Goal: Information Seeking & Learning: Find specific fact

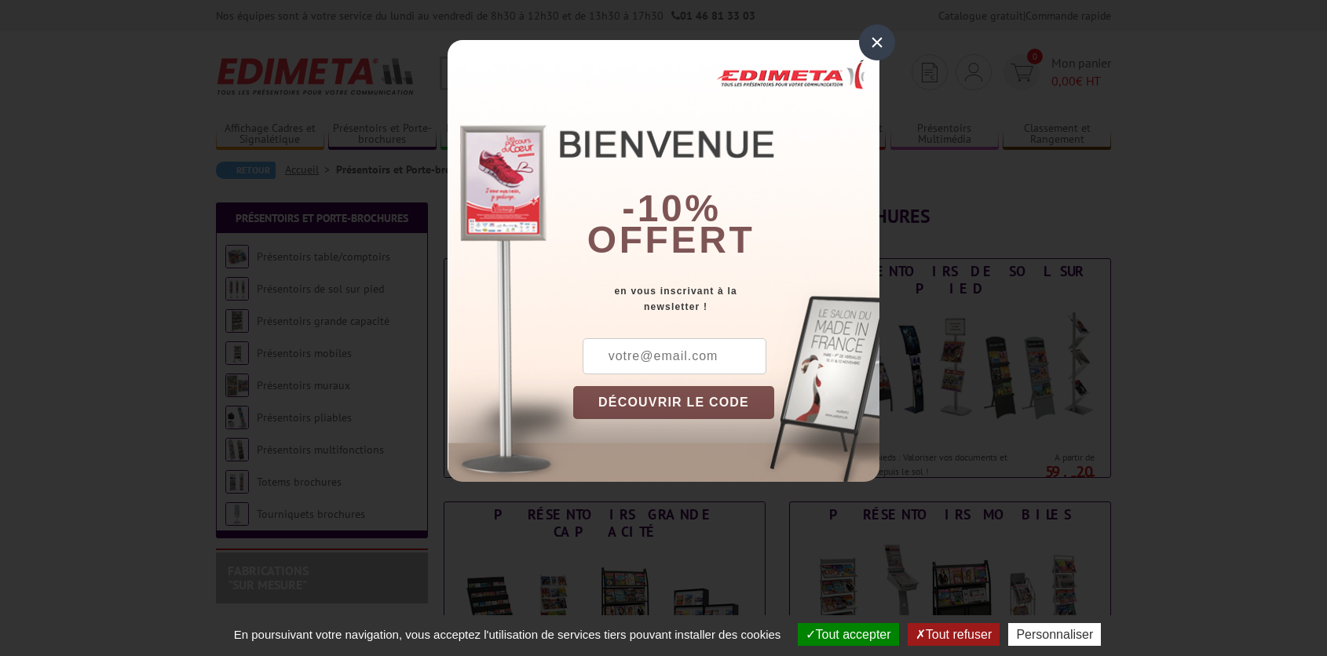
click at [872, 46] on div "×" at bounding box center [877, 42] width 36 height 36
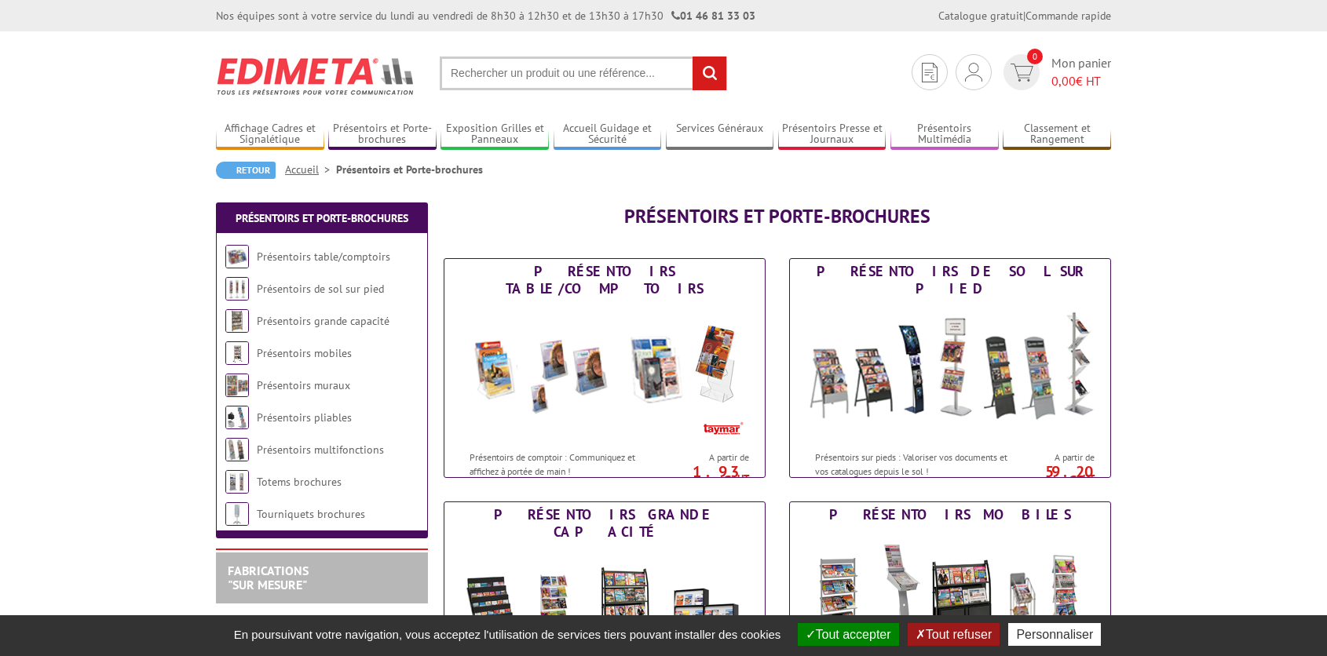
click at [861, 641] on button "Tout accepter" at bounding box center [848, 634] width 101 height 23
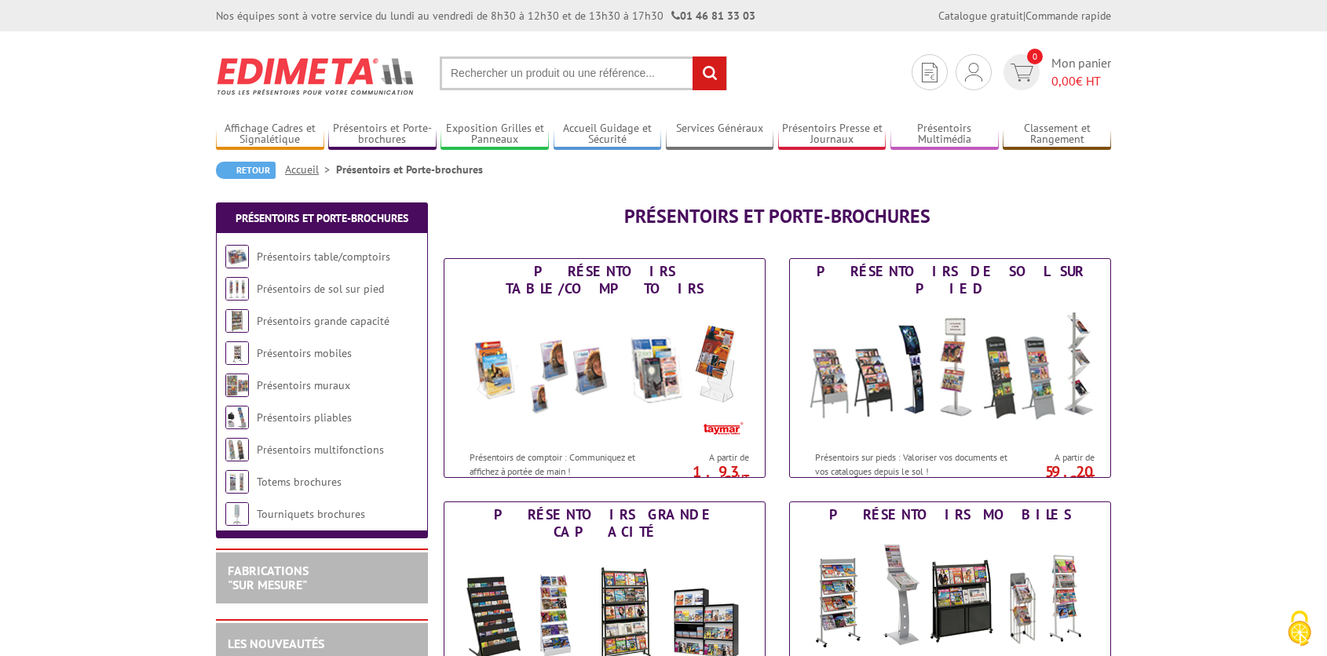
click at [468, 61] on input "text" at bounding box center [583, 74] width 287 height 34
type input "urne en carton"
click at [692, 57] on input "rechercher" at bounding box center [709, 74] width 34 height 34
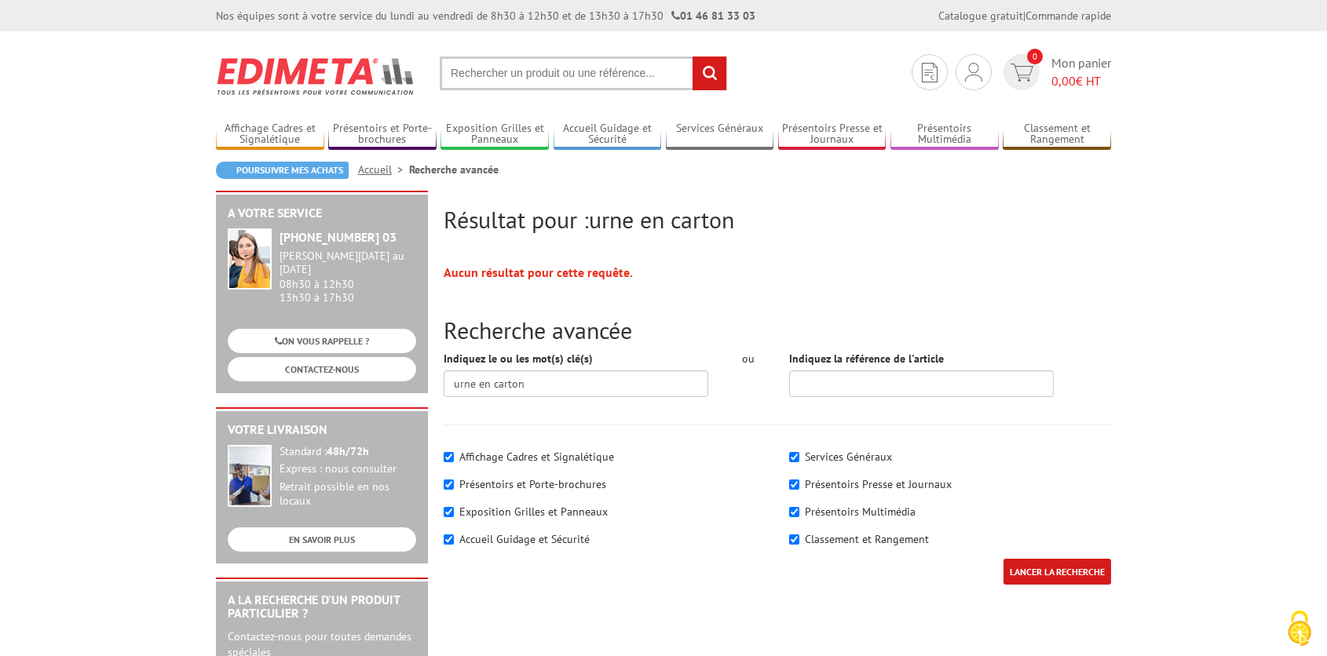
click at [1075, 567] on input "LANCER LA RECHERCHE" at bounding box center [1057, 572] width 108 height 26
